Goal: Task Accomplishment & Management: Manage account settings

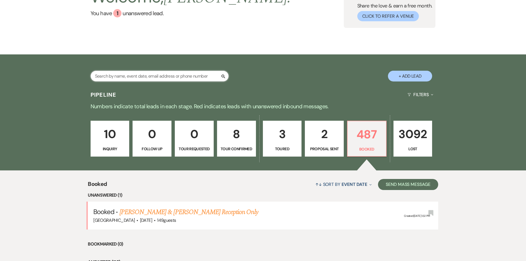
click at [118, 78] on input "text" at bounding box center [160, 76] width 138 height 11
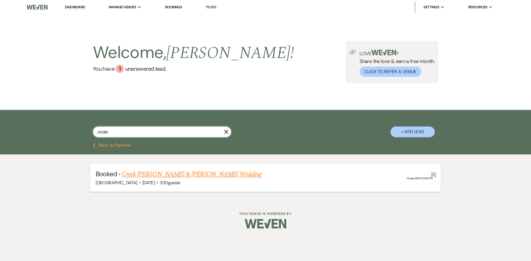
type input "ceder"
click at [194, 175] on link "Creek [PERSON_NAME] & [PERSON_NAME] Wedding" at bounding box center [191, 174] width 139 height 10
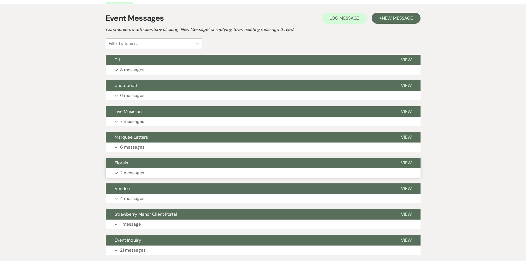
click at [130, 170] on p "2 messages" at bounding box center [132, 172] width 24 height 7
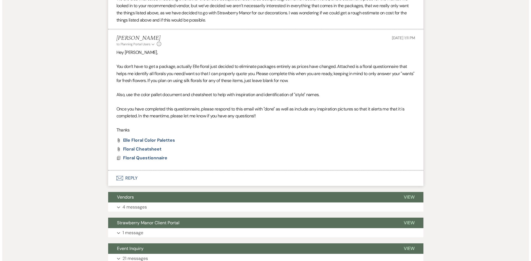
scroll to position [304, 0]
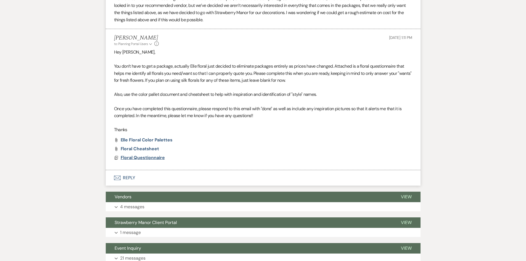
click at [145, 157] on span "Floral Questionnaire" at bounding box center [143, 158] width 44 height 6
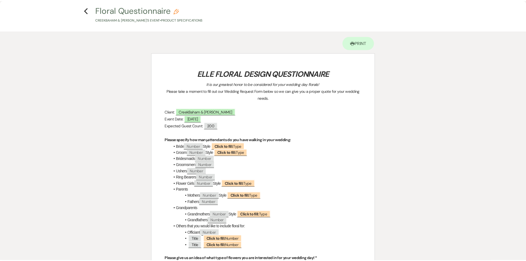
scroll to position [0, 0]
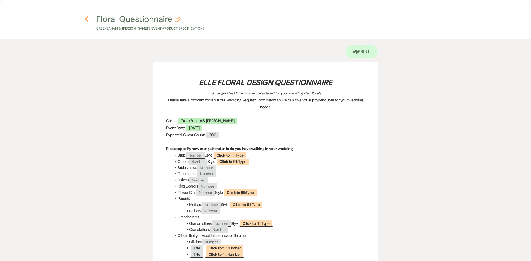
click at [85, 18] on icon "Previous" at bounding box center [87, 19] width 4 height 7
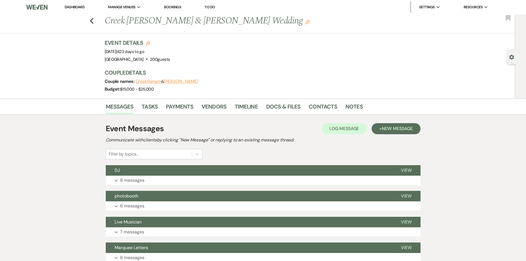
drag, startPoint x: 78, startPoint y: 9, endPoint x: 85, endPoint y: 13, distance: 8.3
click at [78, 8] on link "Dashboard" at bounding box center [75, 7] width 20 height 5
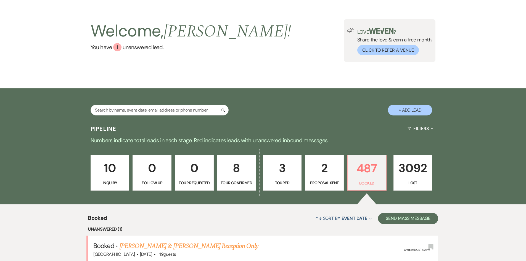
scroll to position [55, 0]
